Goal: Check status: Check status

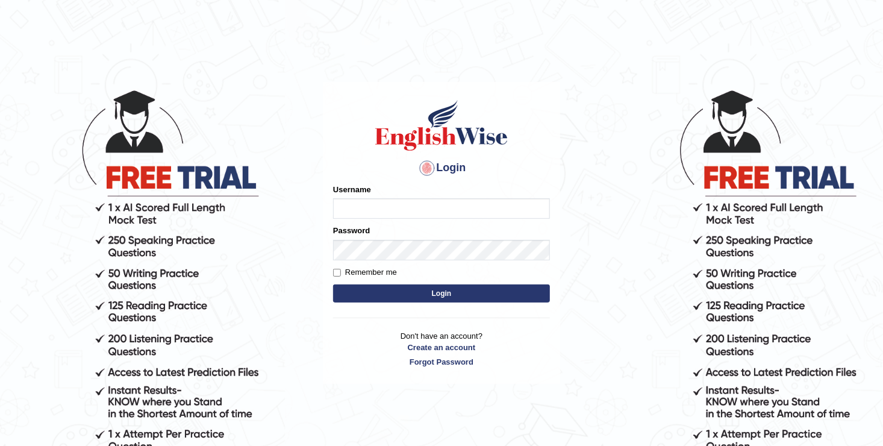
click at [360, 212] on input "Username" at bounding box center [441, 208] width 217 height 20
type input "Sangita_Parramatta"
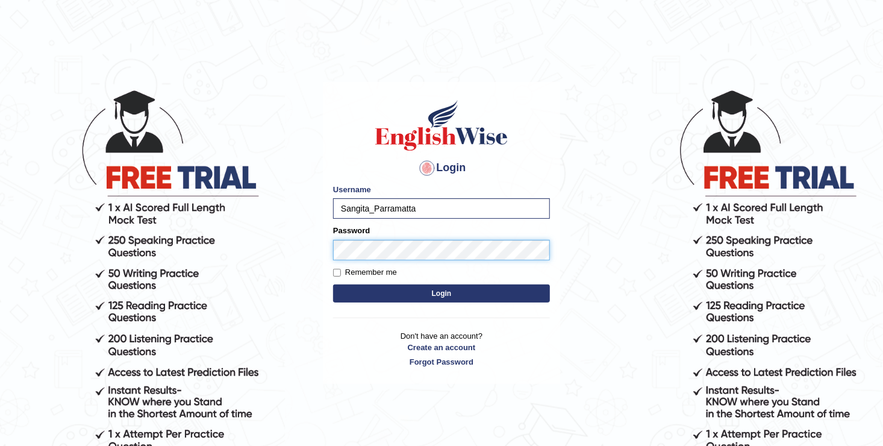
click at [333, 284] on button "Login" at bounding box center [441, 293] width 217 height 18
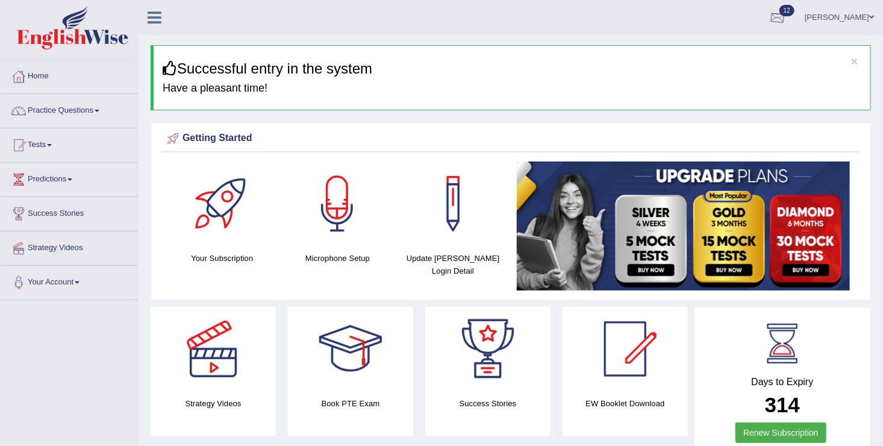
click at [769, 18] on div at bounding box center [778, 18] width 18 height 18
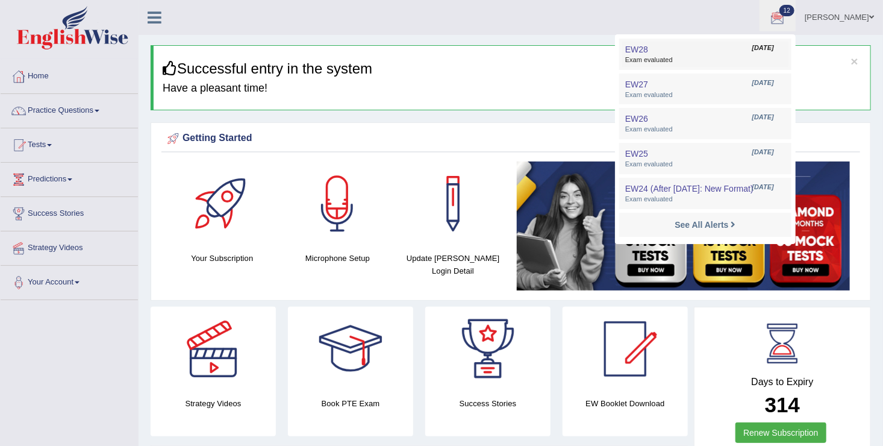
click at [656, 56] on span "Exam evaluated" at bounding box center [705, 60] width 160 height 10
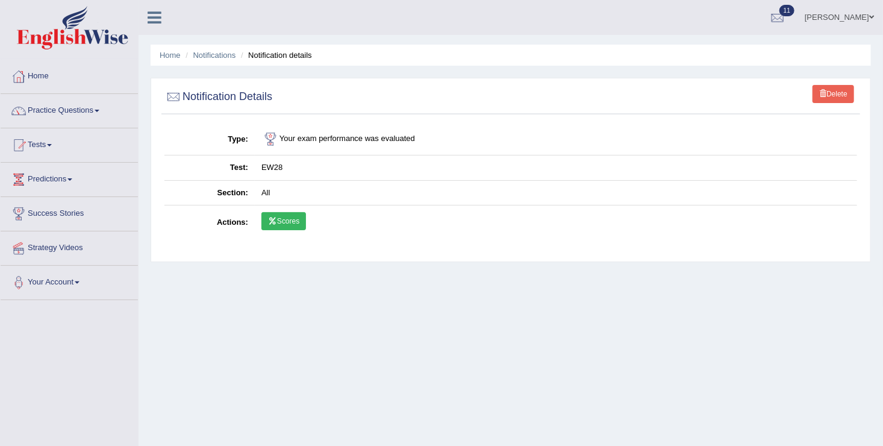
click at [282, 219] on link "Scores" at bounding box center [283, 221] width 45 height 18
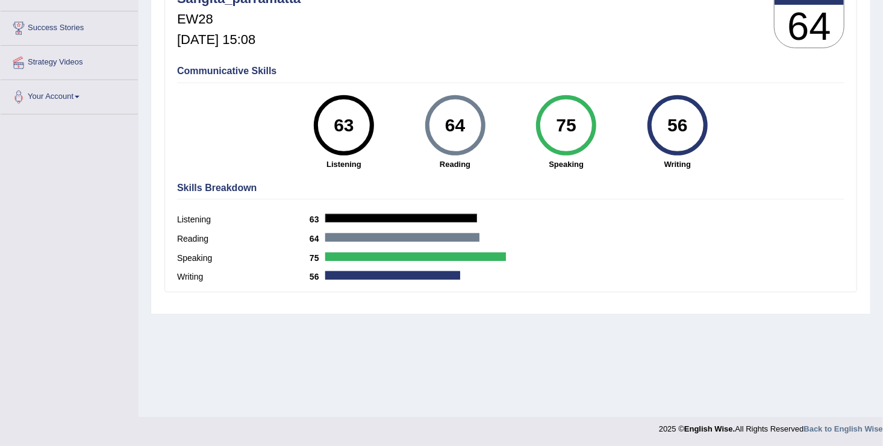
scroll to position [187, 0]
